Goal: Find specific page/section

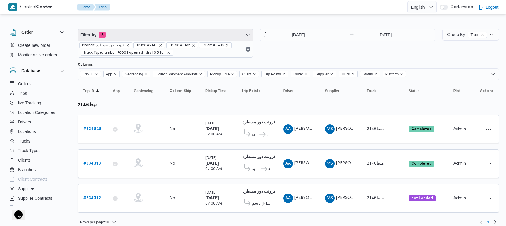
click at [176, 29] on span "Filter by 5" at bounding box center [165, 35] width 175 height 12
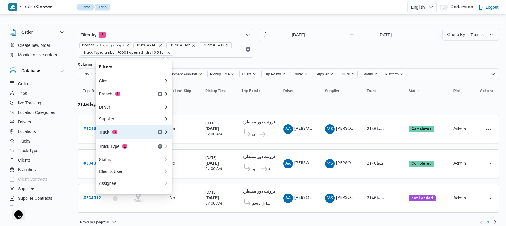
click at [125, 135] on div "Truck 3" at bounding box center [124, 132] width 50 height 5
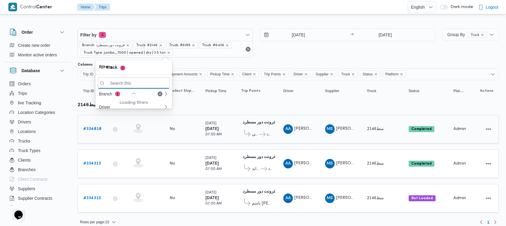
paste input "8382"
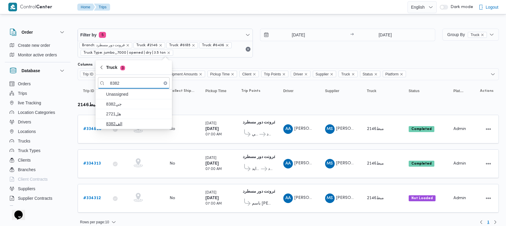
type input "8382"
click at [122, 123] on span "الف8382" at bounding box center [137, 123] width 62 height 7
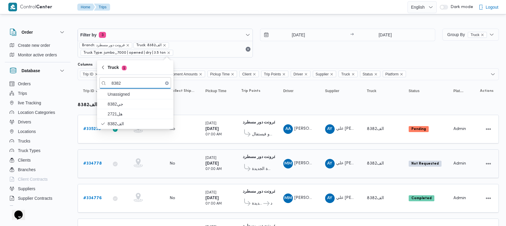
click at [306, 161] on span "[PERSON_NAME] [PERSON_NAME]" at bounding box center [328, 163] width 69 height 4
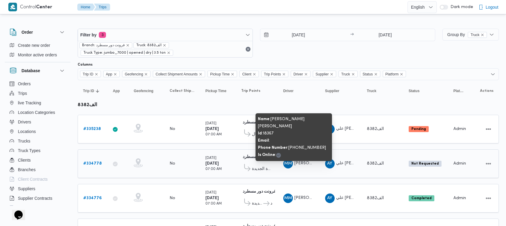
click at [306, 161] on span "[PERSON_NAME] [PERSON_NAME]" at bounding box center [328, 163] width 69 height 4
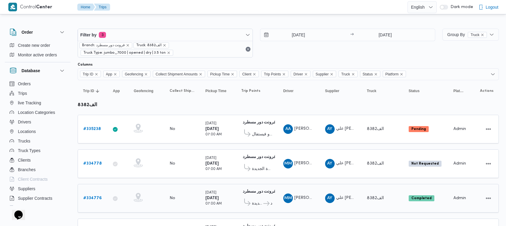
click at [310, 197] on span "[PERSON_NAME] [PERSON_NAME]" at bounding box center [328, 198] width 69 height 4
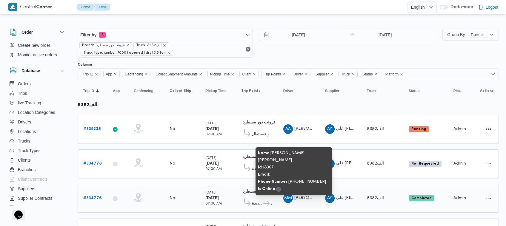
click at [310, 197] on span "[PERSON_NAME] [PERSON_NAME]" at bounding box center [328, 198] width 69 height 4
copy tr "[PERSON_NAME] [PERSON_NAME] Supplier"
